Goal: Complete application form

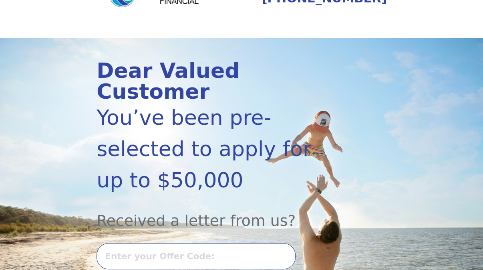
scroll to position [120, 0]
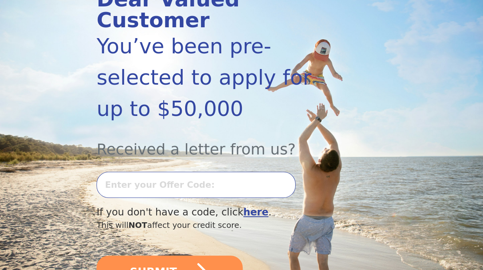
click at [127, 172] on input "text" at bounding box center [196, 185] width 199 height 26
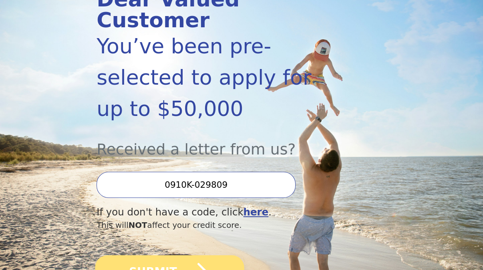
type input "0910K-029809"
click at [165, 255] on button "SUBMIT" at bounding box center [169, 272] width 149 height 34
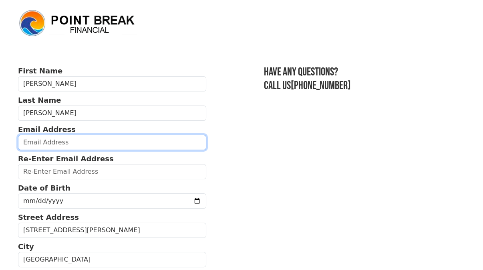
click at [105, 136] on input "email" at bounding box center [112, 142] width 188 height 15
type input "[EMAIL_ADDRESS][DOMAIN_NAME]"
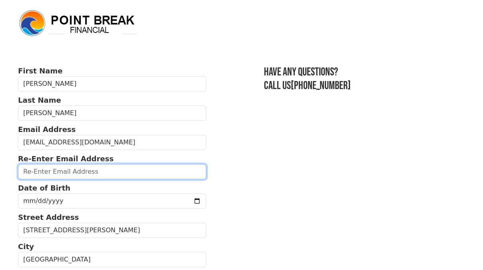
click at [69, 175] on input "email" at bounding box center [112, 171] width 188 height 15
type input "[EMAIL_ADDRESS][DOMAIN_NAME]"
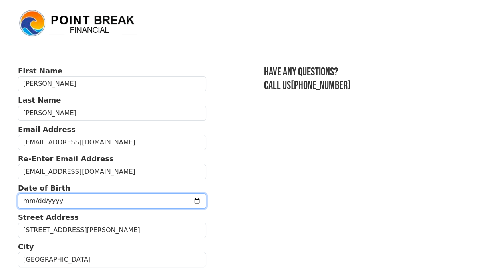
click at [22, 198] on input "date" at bounding box center [112, 200] width 188 height 15
type input "[DATE]"
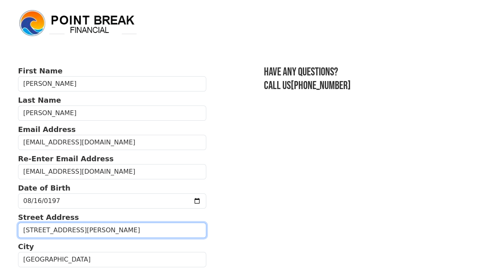
click at [42, 229] on input "[STREET_ADDRESS][PERSON_NAME]" at bounding box center [112, 229] width 188 height 15
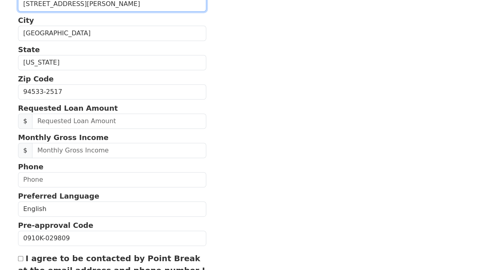
scroll to position [240, 0]
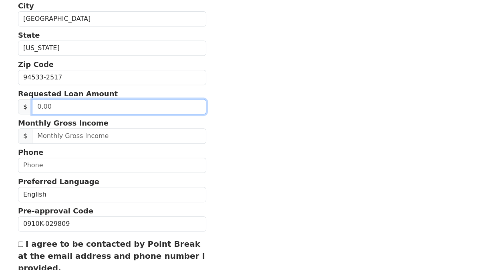
click at [86, 101] on input "text" at bounding box center [119, 106] width 174 height 15
type input "5,000.00"
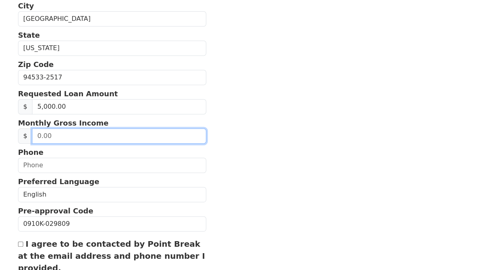
click at [122, 138] on input "text" at bounding box center [119, 135] width 174 height 15
type input "9,062.00"
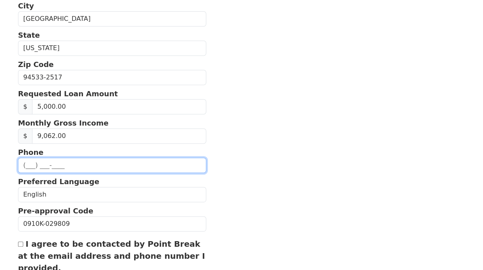
click at [26, 162] on input "text" at bounding box center [112, 165] width 188 height 15
type input "[PHONE_NUMBER]"
